Goal: Use online tool/utility

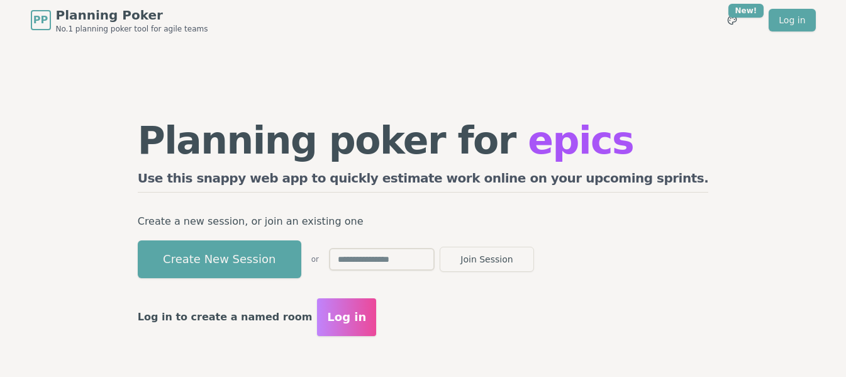
click at [301, 259] on button "Create New Session" at bounding box center [220, 259] width 164 height 38
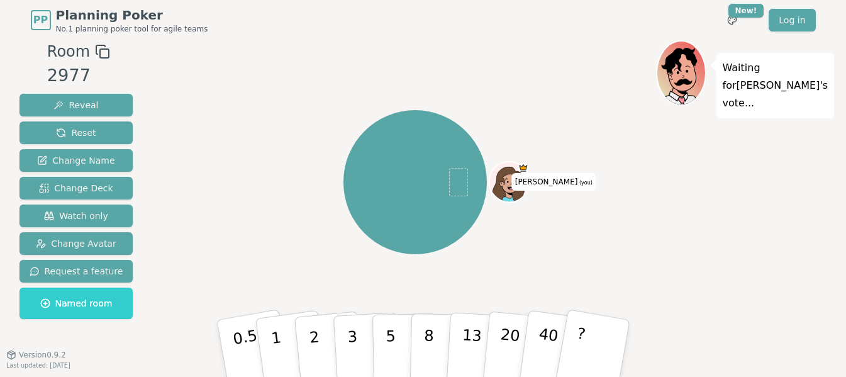
click at [97, 51] on icon at bounding box center [102, 51] width 15 height 15
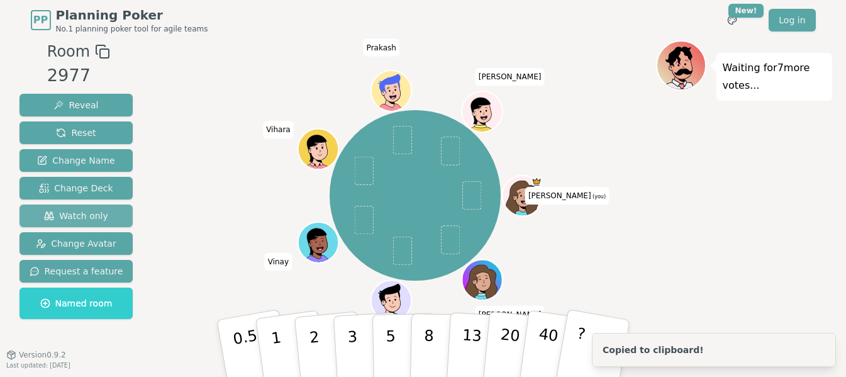
click at [83, 220] on span "Watch only" at bounding box center [76, 216] width 64 height 13
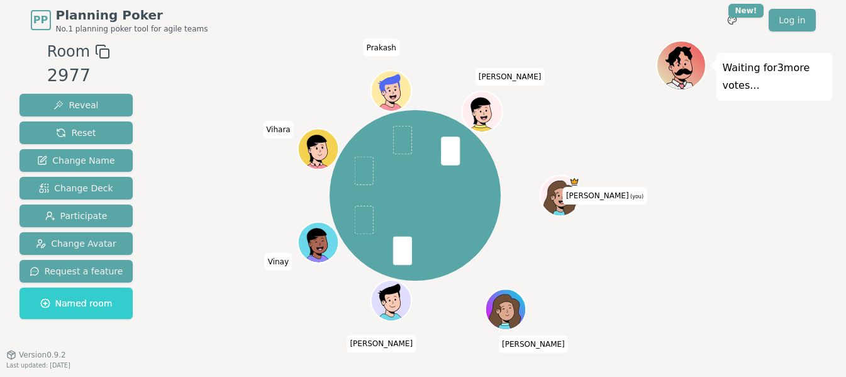
scroll to position [9, 0]
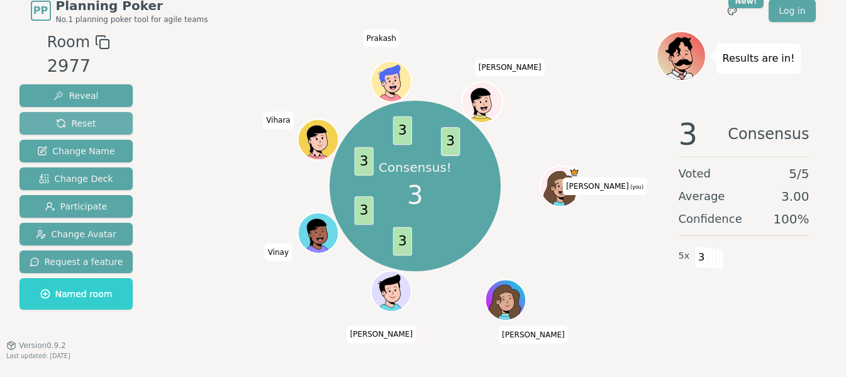
click at [87, 126] on span "Reset" at bounding box center [76, 123] width 40 height 13
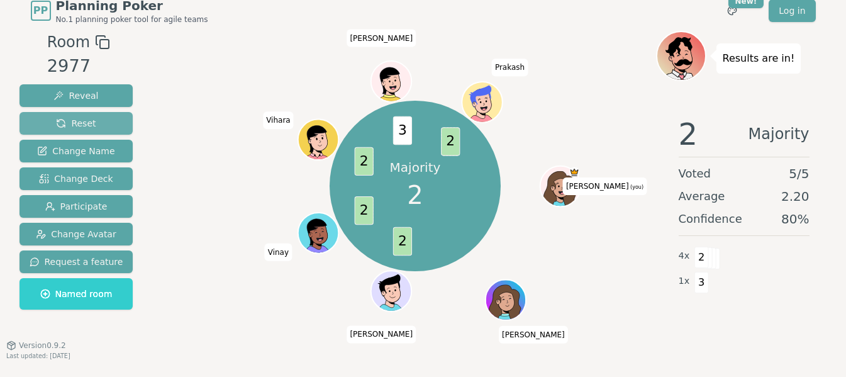
click at [73, 129] on span "Reset" at bounding box center [76, 123] width 40 height 13
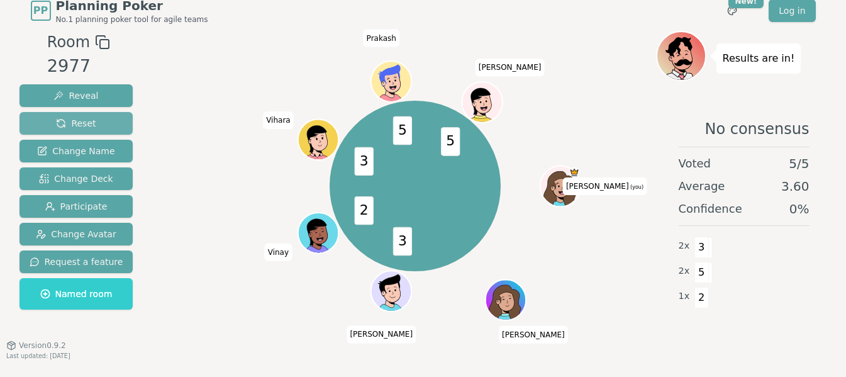
click at [60, 127] on span "Reset" at bounding box center [76, 123] width 40 height 13
